Goal: Find specific page/section: Find specific page/section

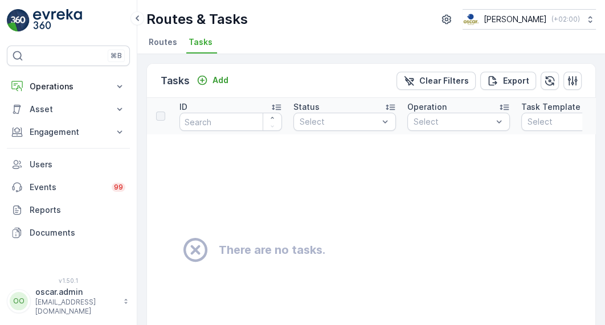
click at [161, 40] on span "Routes" at bounding box center [163, 41] width 28 height 11
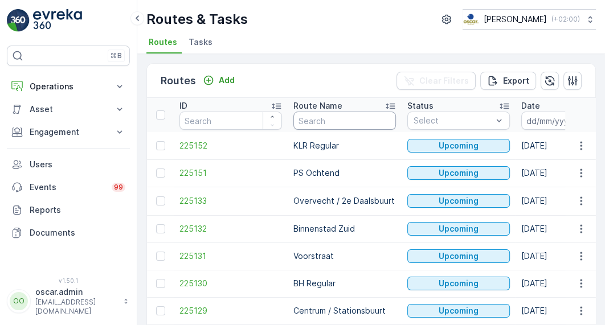
click at [314, 119] on input "text" at bounding box center [344, 121] width 103 height 18
type input "shsl"
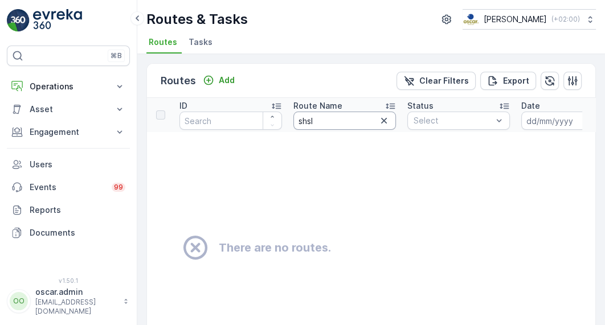
click at [314, 119] on input "shsl" at bounding box center [344, 121] width 103 height 18
type input "s"
type input "slsh"
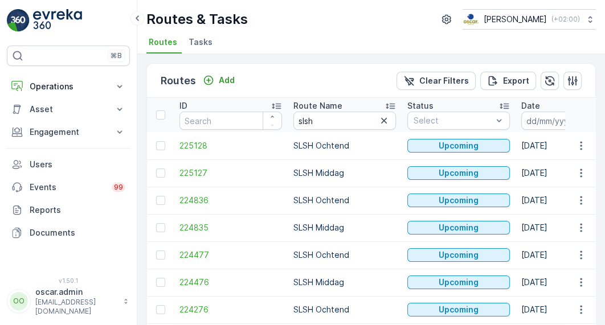
scroll to position [128, 0]
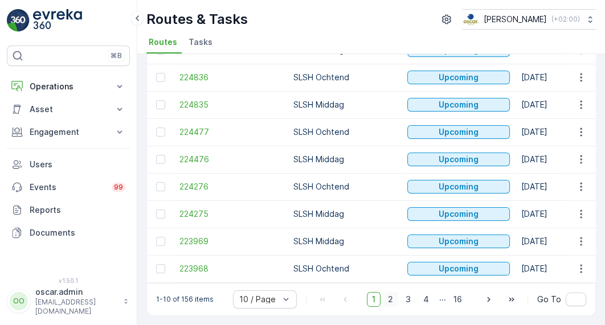
click at [389, 296] on span "2" at bounding box center [390, 299] width 15 height 15
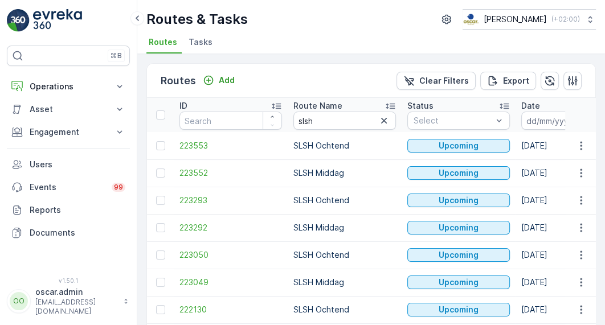
scroll to position [128, 0]
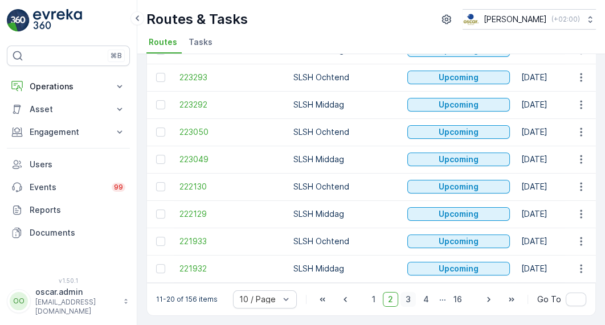
click at [409, 303] on span "3" at bounding box center [408, 299] width 15 height 15
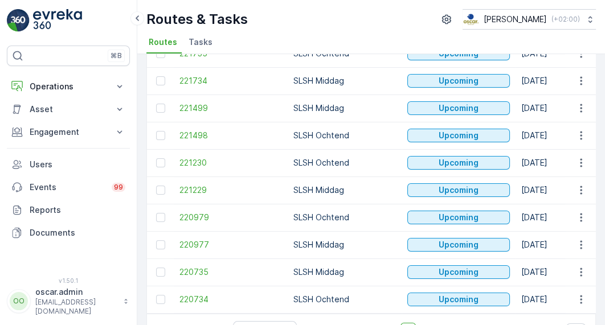
scroll to position [128, 0]
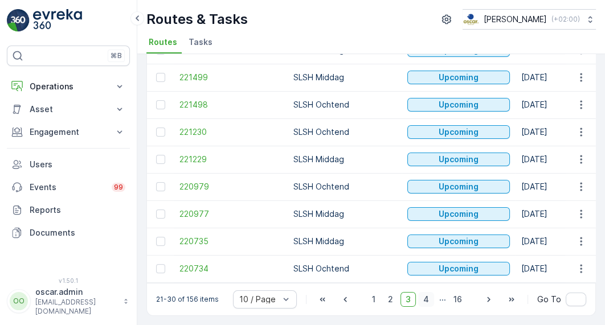
click at [427, 296] on span "4" at bounding box center [426, 299] width 16 height 15
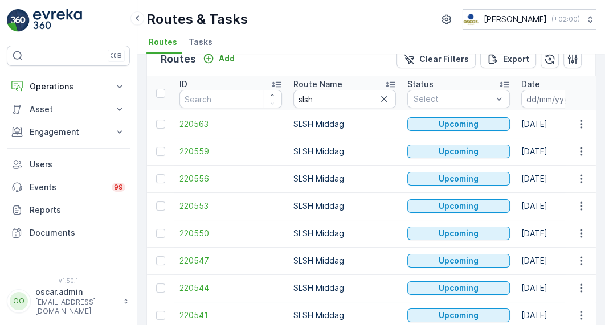
scroll to position [128, 0]
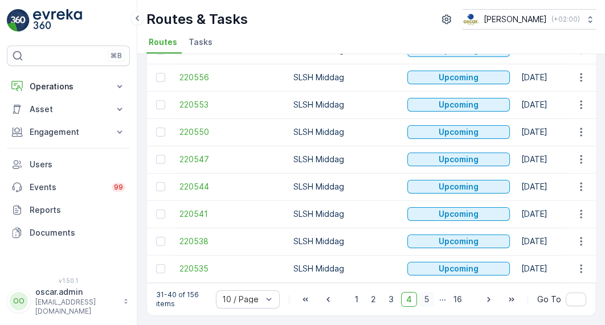
click at [430, 306] on span "5" at bounding box center [426, 299] width 15 height 15
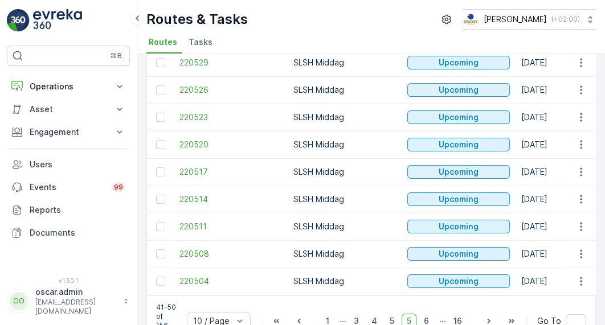
scroll to position [146, 0]
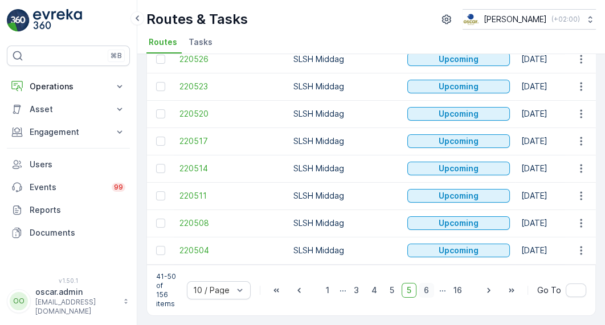
click at [427, 292] on span "6" at bounding box center [426, 290] width 15 height 15
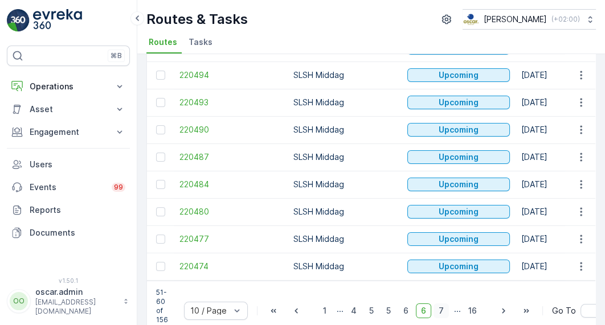
scroll to position [156, 0]
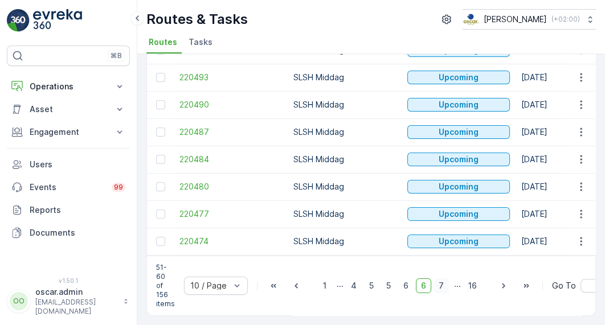
click at [435, 287] on span "7" at bounding box center [441, 286] width 15 height 15
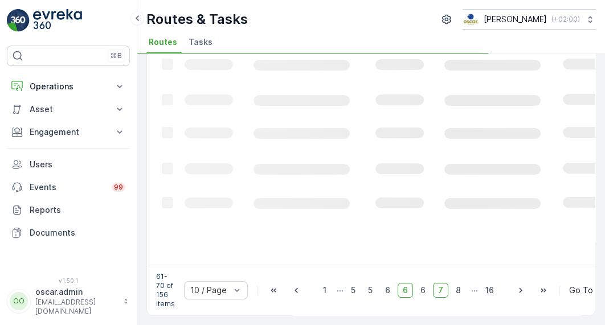
scroll to position [125, 0]
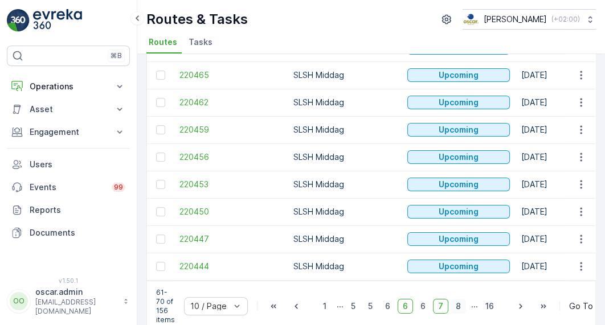
click at [456, 314] on span "8" at bounding box center [458, 306] width 15 height 15
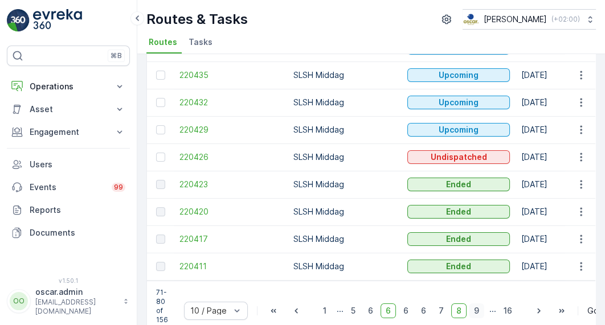
click at [474, 311] on span "9" at bounding box center [476, 311] width 15 height 15
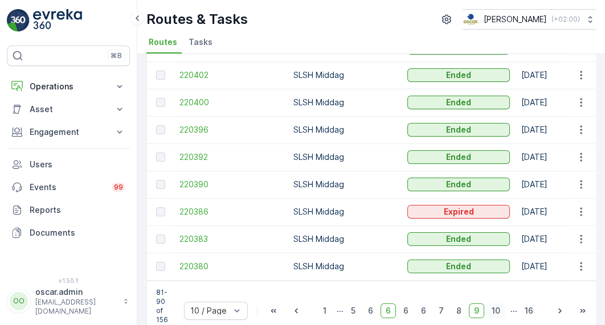
click at [489, 313] on span "10" at bounding box center [496, 311] width 19 height 15
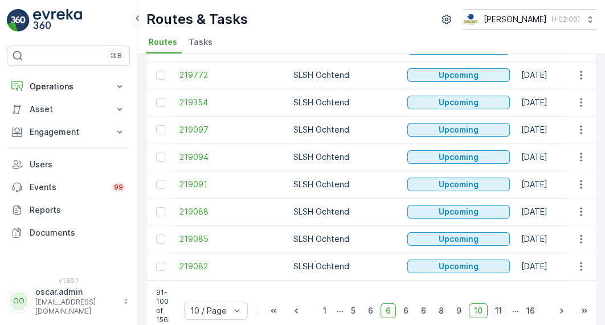
click at [497, 313] on span "11" at bounding box center [498, 311] width 17 height 15
click at [503, 315] on span "12" at bounding box center [501, 311] width 19 height 15
click at [398, 317] on span "6" at bounding box center [405, 311] width 15 height 15
click at [493, 319] on span "7" at bounding box center [494, 311] width 15 height 15
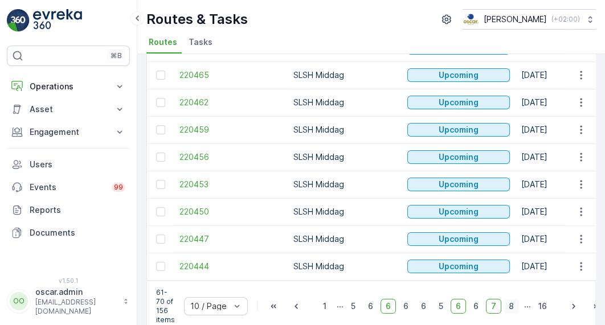
click at [508, 314] on span "8" at bounding box center [511, 306] width 15 height 15
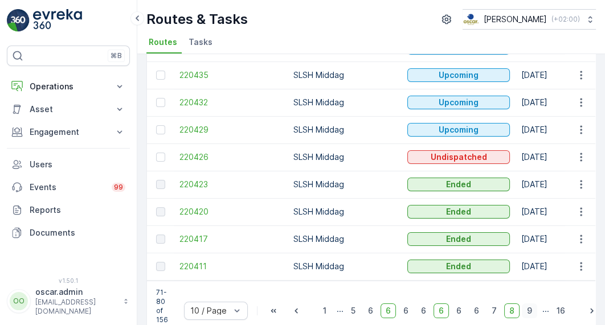
click at [527, 317] on span "9" at bounding box center [529, 311] width 15 height 15
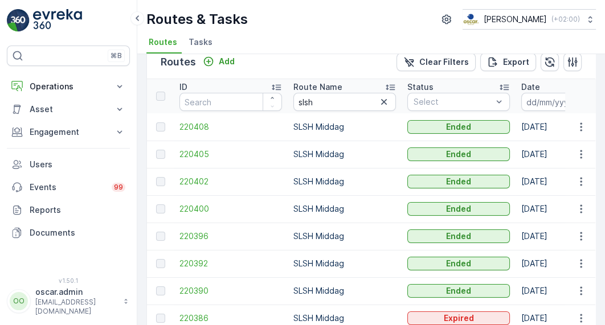
scroll to position [0, 85]
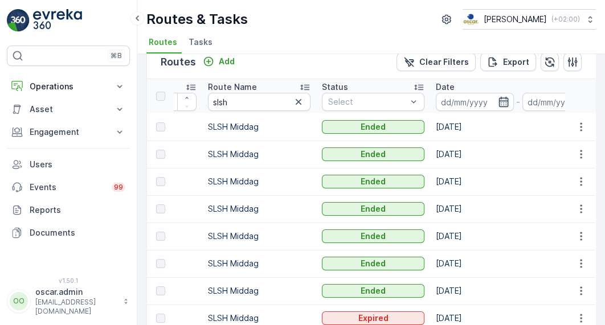
click at [507, 99] on icon "button" at bounding box center [503, 101] width 11 height 11
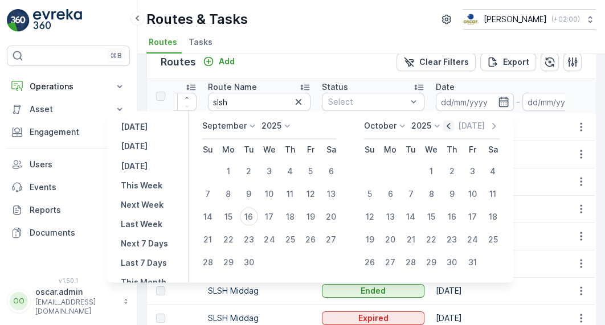
click at [453, 127] on icon "button" at bounding box center [448, 125] width 11 height 11
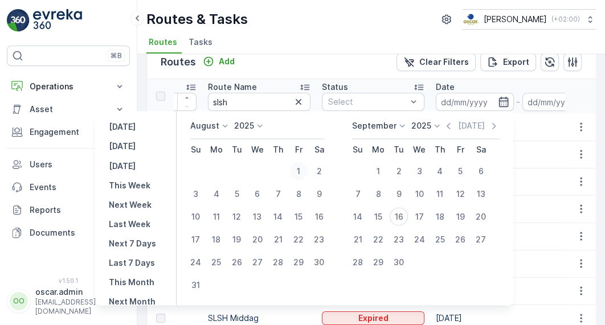
click at [302, 172] on div "1" at bounding box center [298, 171] width 18 height 18
type input "[DATE]"
click at [198, 284] on div "31" at bounding box center [196, 285] width 18 height 18
type input "[DATE]"
click at [302, 166] on div "1" at bounding box center [298, 171] width 18 height 18
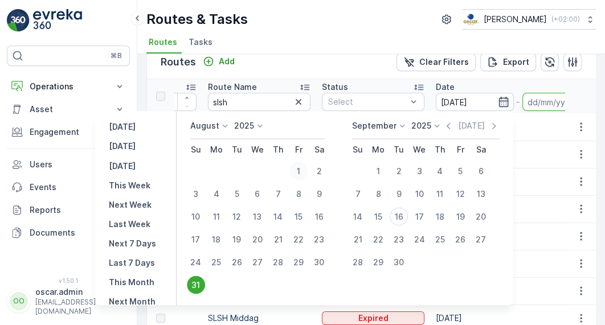
type input "[DATE]"
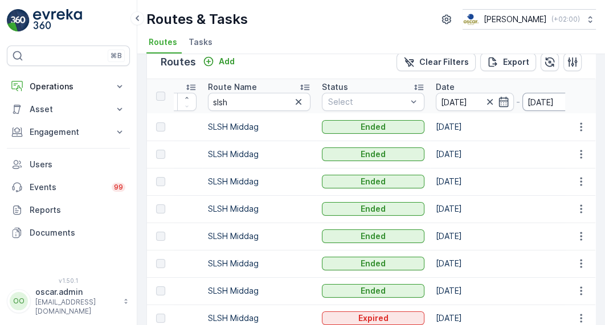
click at [534, 93] on input "[DATE]" at bounding box center [562, 102] width 78 height 18
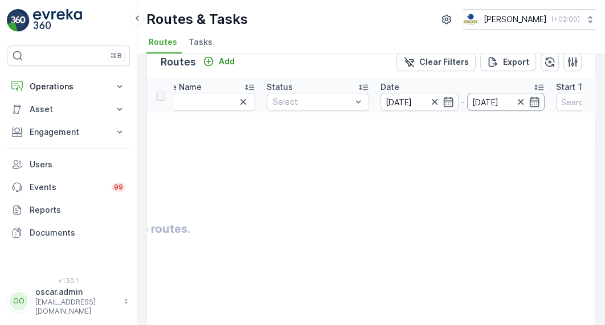
scroll to position [0, 162]
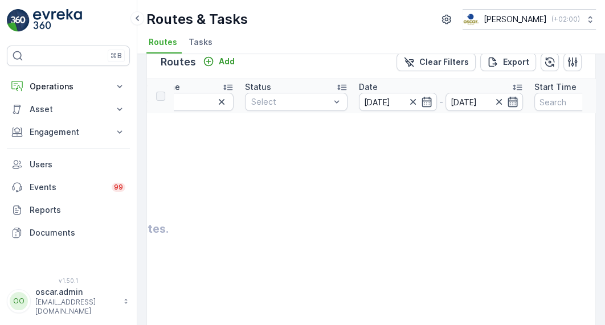
click at [512, 101] on icon "button" at bounding box center [512, 101] width 11 height 11
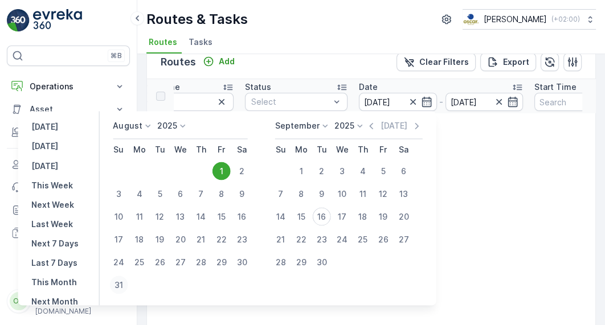
click at [121, 285] on div "31" at bounding box center [118, 285] width 18 height 18
type input "[DATE]"
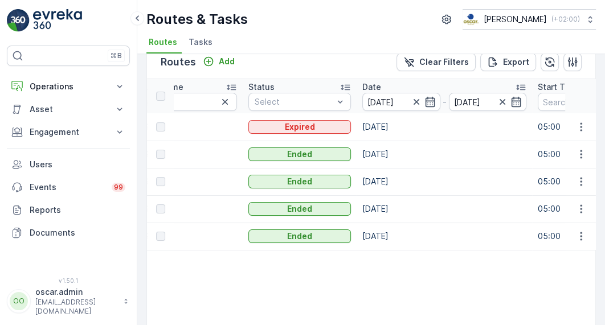
scroll to position [0, 250]
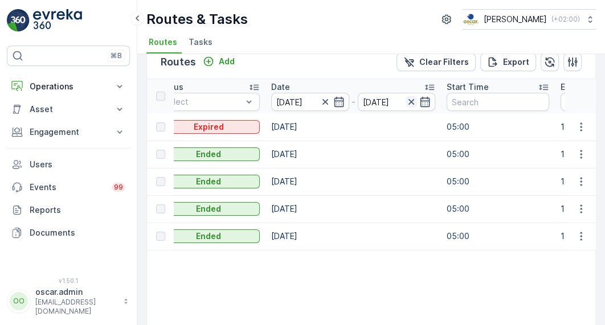
click at [411, 99] on icon "button" at bounding box center [411, 101] width 11 height 11
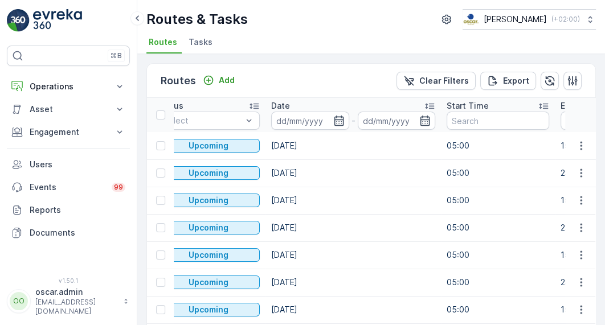
click at [194, 39] on span "Tasks" at bounding box center [201, 41] width 24 height 11
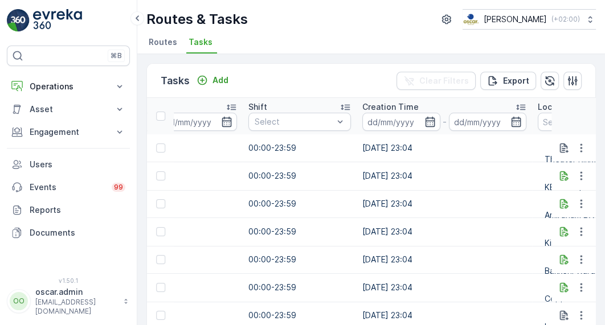
scroll to position [0, 941]
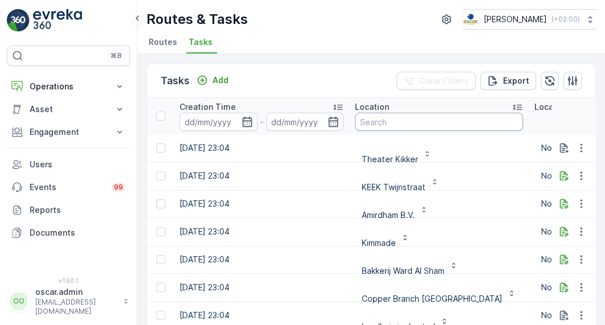
click at [398, 121] on input "text" at bounding box center [439, 122] width 168 height 18
type input "bank"
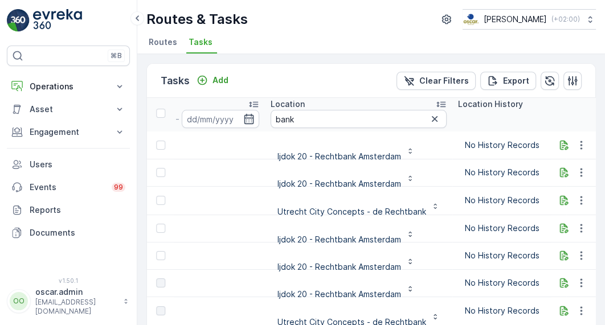
scroll to position [0, 1026]
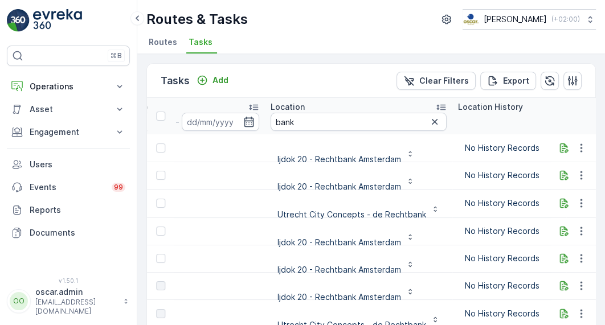
click at [304, 130] on input "bank" at bounding box center [359, 122] width 176 height 18
type input "oude zijds"
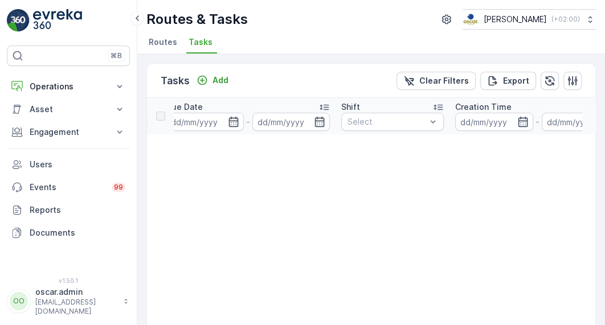
scroll to position [0, 777]
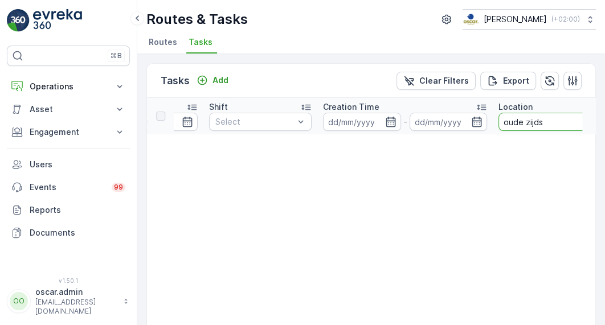
click at [524, 119] on input "oude zijds" at bounding box center [550, 122] width 103 height 18
type input "oudezijds"
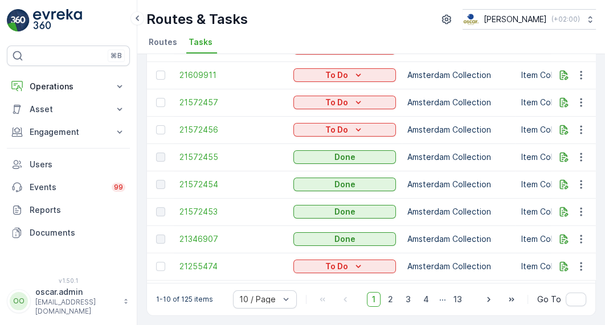
scroll to position [3, 0]
click at [387, 302] on span "2" at bounding box center [390, 299] width 15 height 15
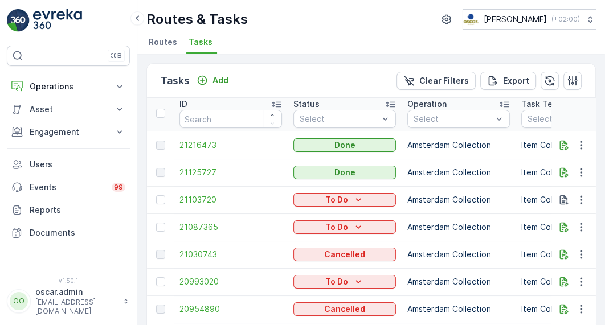
scroll to position [130, 0]
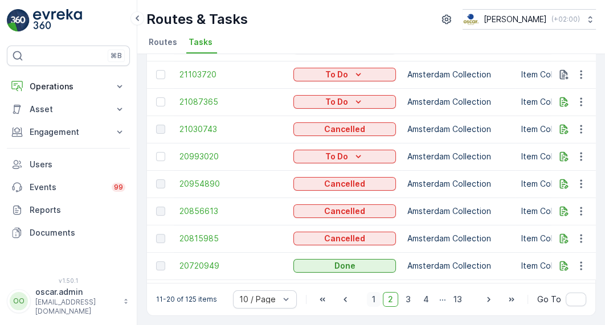
click at [371, 299] on span "1" at bounding box center [374, 299] width 14 height 15
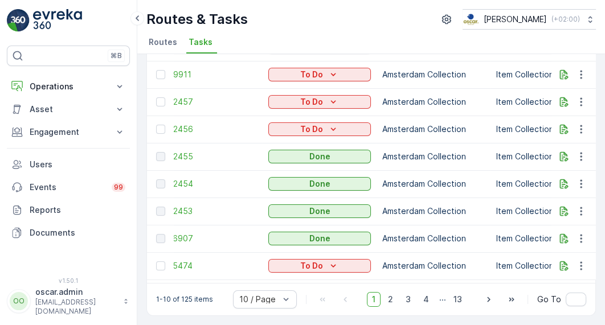
scroll to position [3, 0]
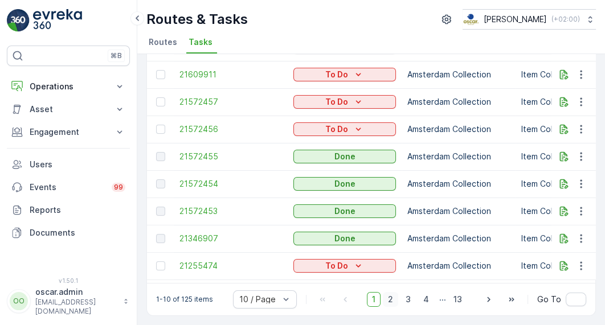
click at [392, 301] on span "2" at bounding box center [390, 299] width 15 height 15
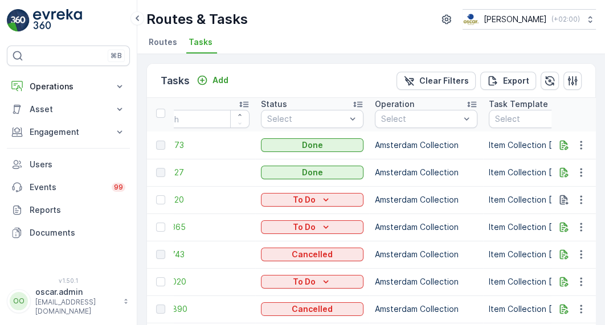
scroll to position [130, 0]
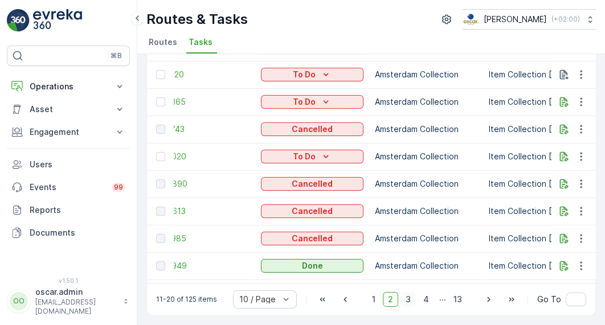
click at [409, 296] on span "3" at bounding box center [408, 299] width 15 height 15
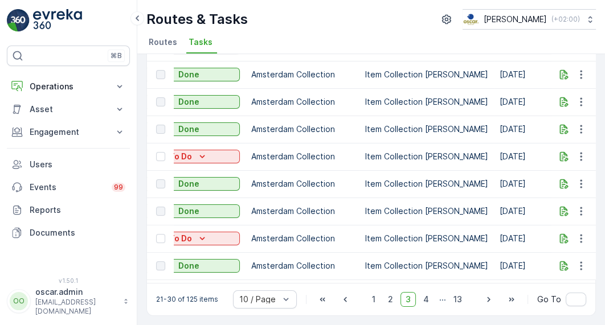
scroll to position [3, 0]
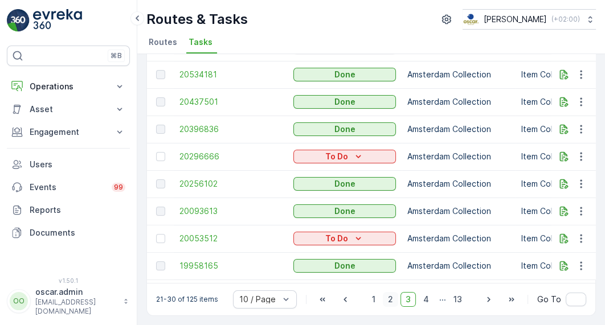
click at [390, 296] on span "2" at bounding box center [390, 299] width 15 height 15
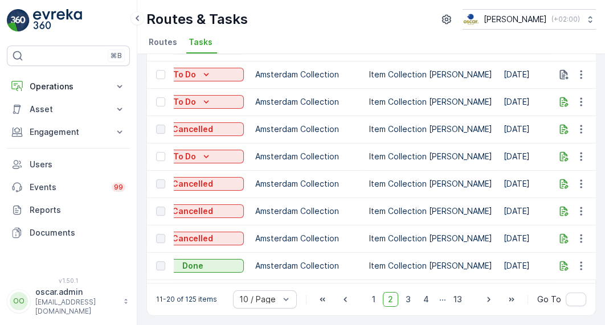
scroll to position [3, 23]
